Goal: Task Accomplishment & Management: Complete application form

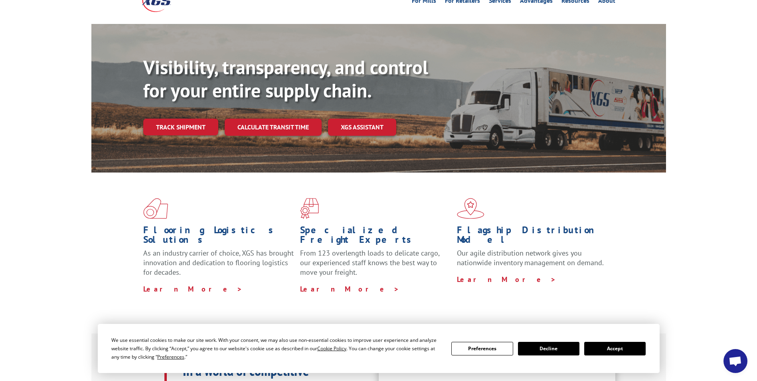
scroll to position [120, 0]
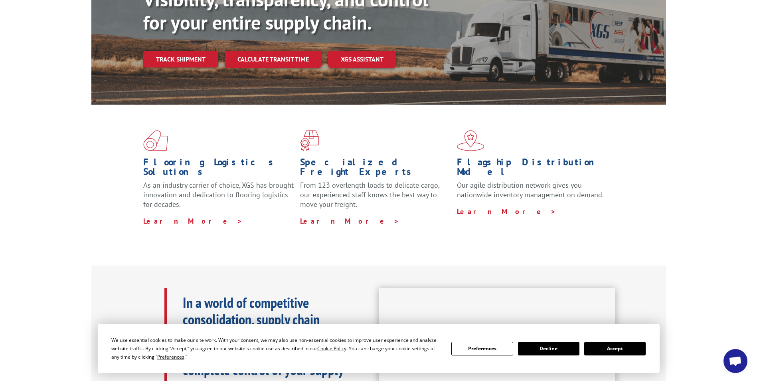
click at [618, 349] on button "Accept" at bounding box center [615, 349] width 61 height 14
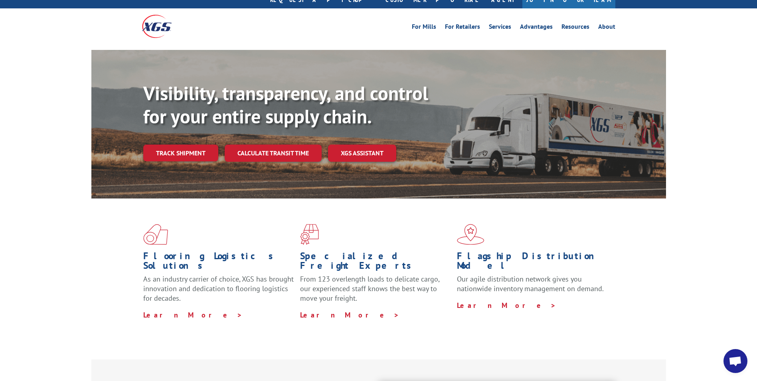
scroll to position [0, 0]
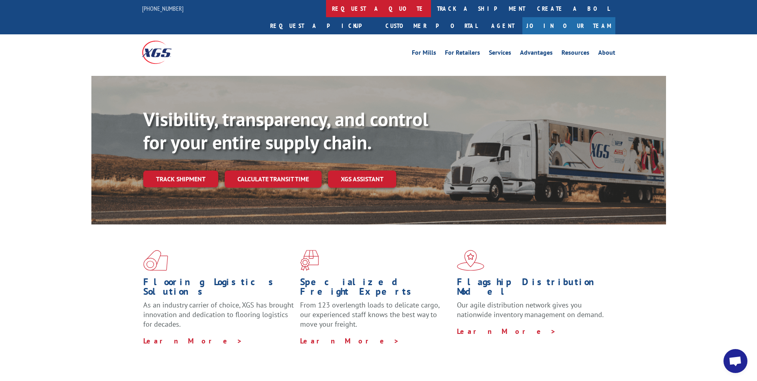
click at [326, 9] on link "request a quote" at bounding box center [378, 8] width 105 height 17
